Goal: Use online tool/utility: Utilize a website feature to perform a specific function

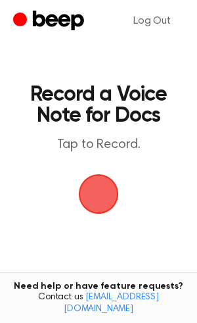
click at [93, 192] on span "button" at bounding box center [98, 194] width 37 height 37
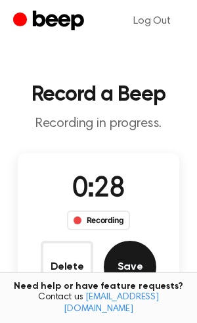
click at [137, 260] on button "Save" at bounding box center [130, 267] width 53 height 53
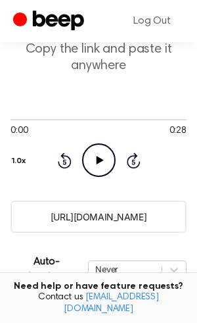
scroll to position [195, 0]
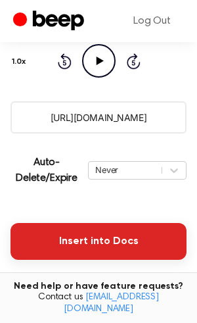
click at [67, 241] on button "Insert into Docs" at bounding box center [99, 241] width 176 height 37
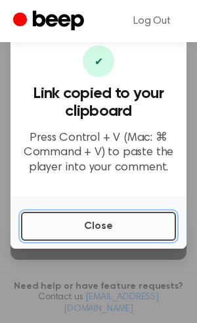
click at [76, 228] on button "Close" at bounding box center [98, 226] width 155 height 29
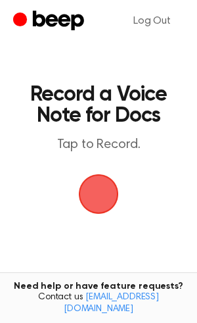
click at [103, 189] on span "button" at bounding box center [99, 194] width 40 height 40
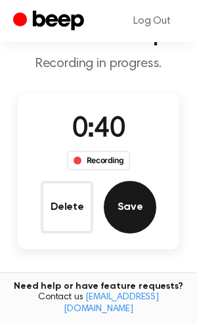
scroll to position [67, 0]
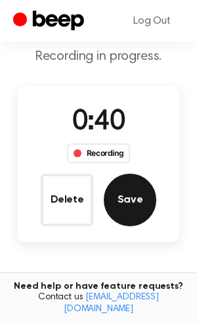
click at [122, 201] on button "Save" at bounding box center [130, 200] width 53 height 53
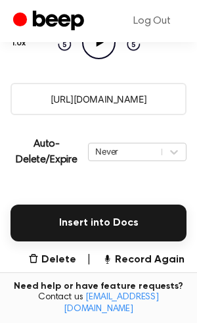
scroll to position [224, 0]
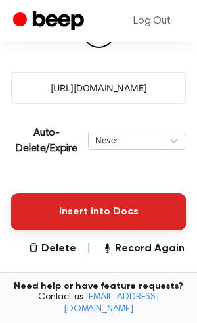
click at [96, 216] on button "Insert into Docs" at bounding box center [99, 211] width 176 height 37
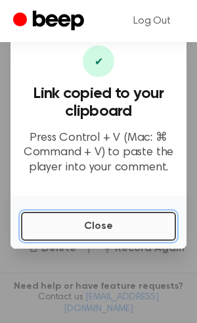
click at [87, 237] on button "Close" at bounding box center [98, 226] width 155 height 29
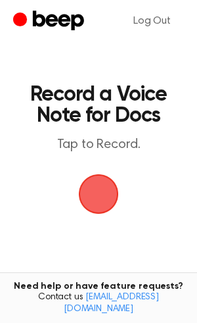
click at [90, 193] on span "button" at bounding box center [99, 194] width 43 height 43
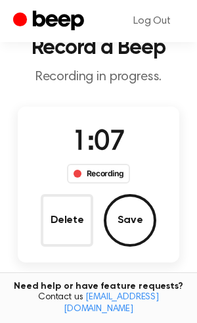
scroll to position [49, 0]
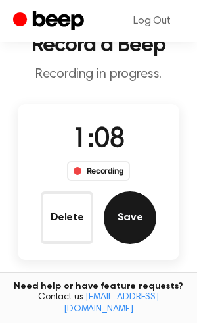
click at [126, 237] on button "Save" at bounding box center [130, 217] width 53 height 53
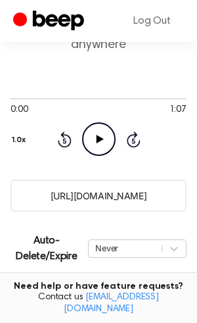
scroll to position [167, 0]
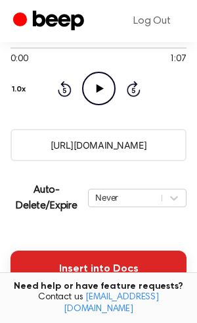
click at [110, 251] on button "Insert into Docs" at bounding box center [99, 269] width 176 height 37
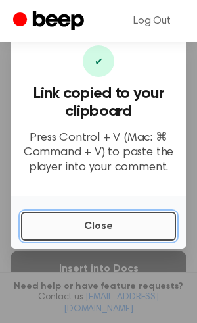
click at [83, 222] on button "Close" at bounding box center [98, 226] width 155 height 29
